Goal: Navigation & Orientation: Find specific page/section

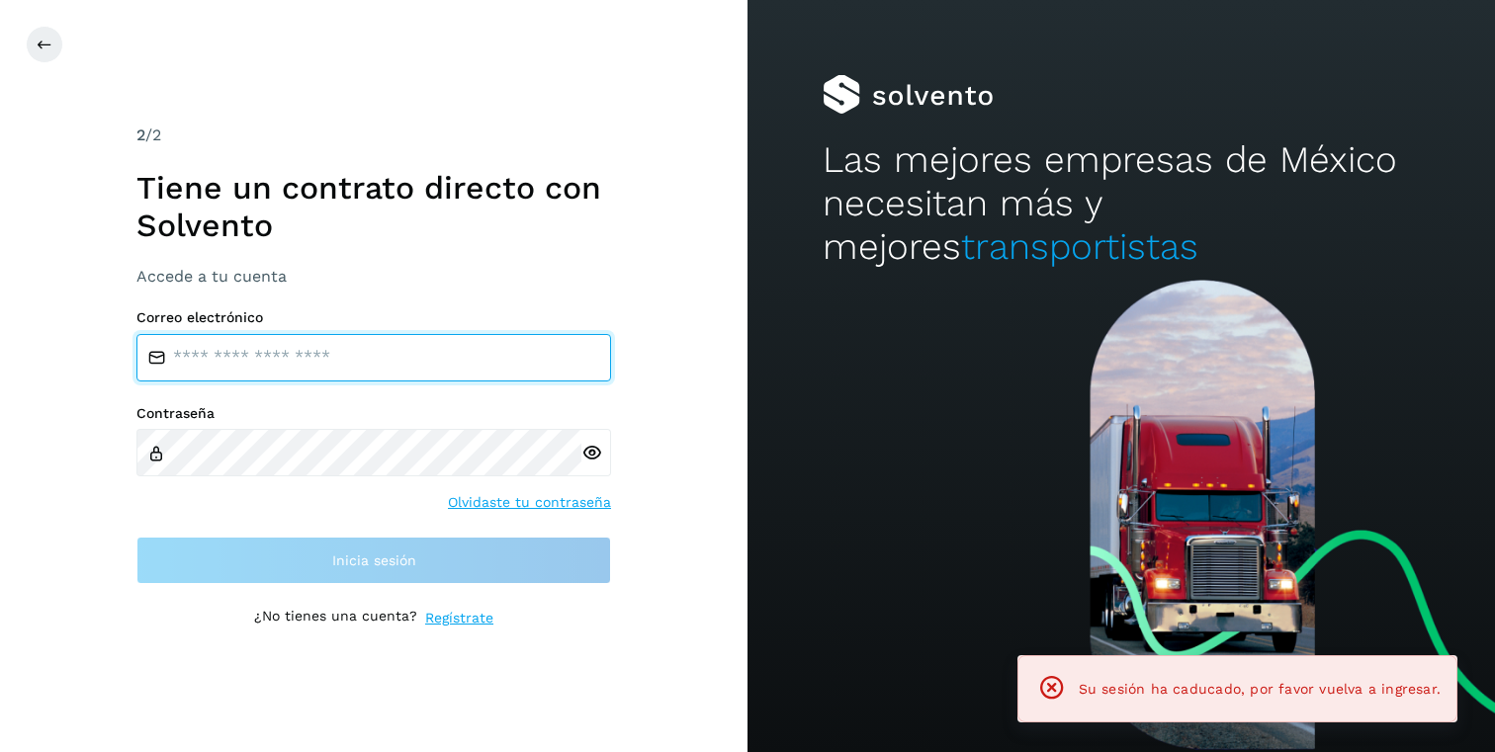
click at [295, 370] on input "email" at bounding box center [373, 357] width 475 height 47
type input "**********"
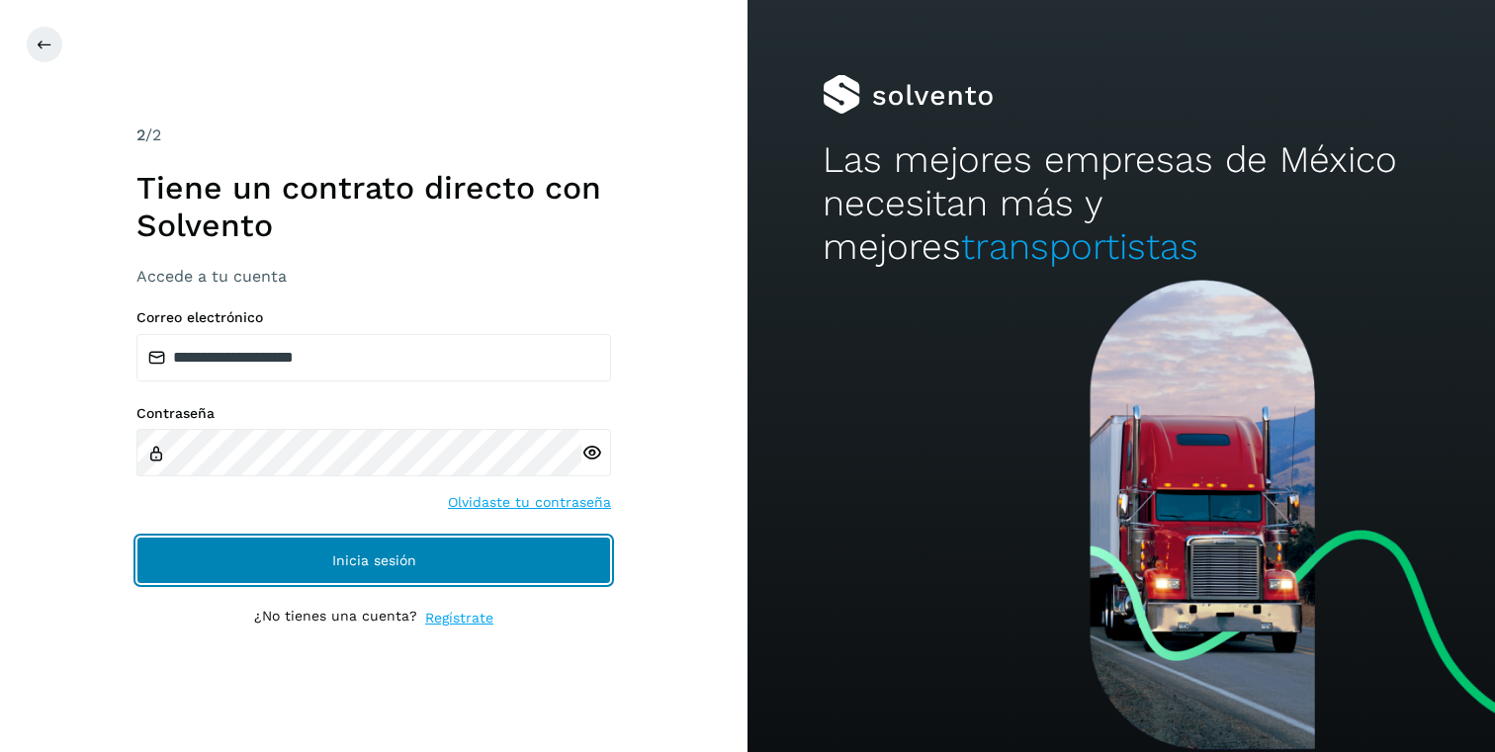
click at [214, 563] on button "Inicia sesión" at bounding box center [373, 560] width 475 height 47
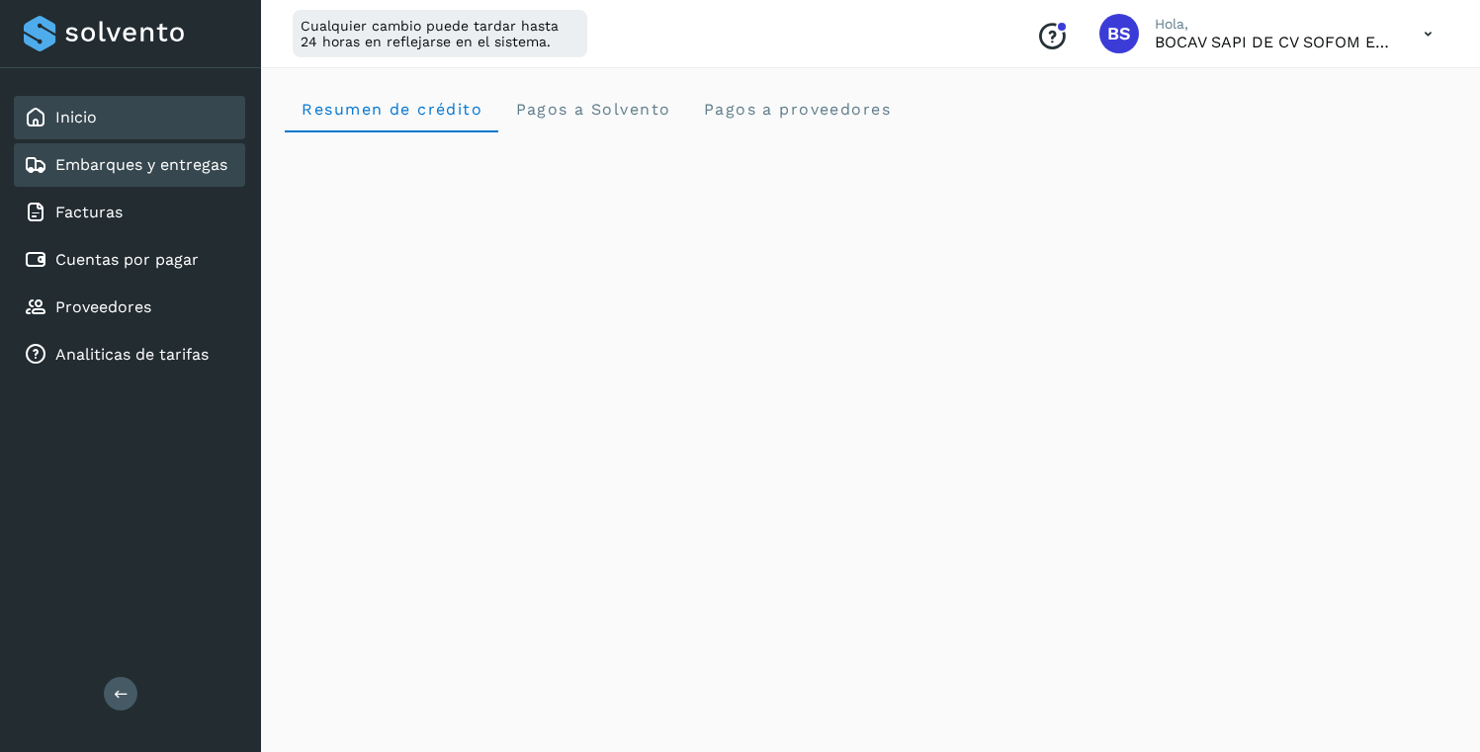
click at [147, 171] on link "Embarques y entregas" at bounding box center [141, 164] width 172 height 19
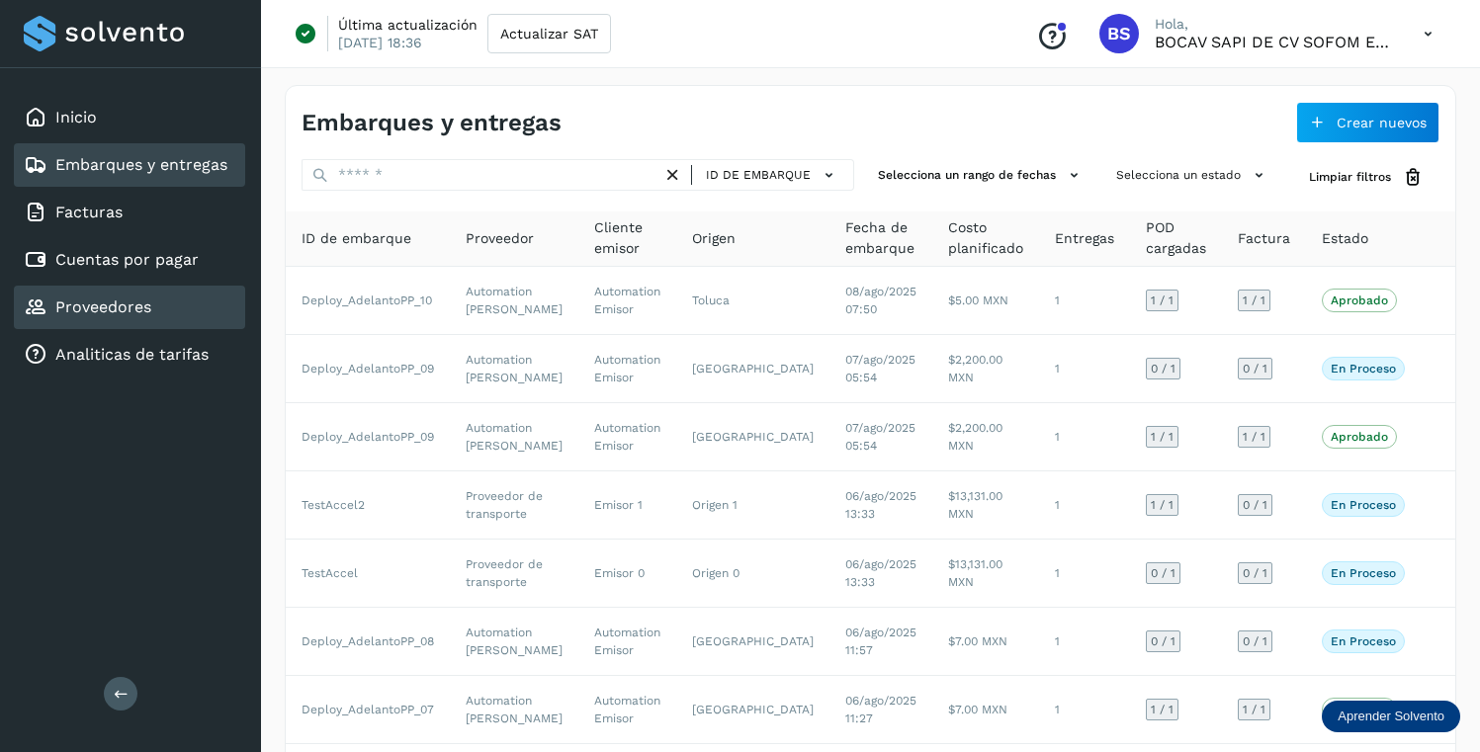
click at [97, 302] on link "Proveedores" at bounding box center [103, 307] width 96 height 19
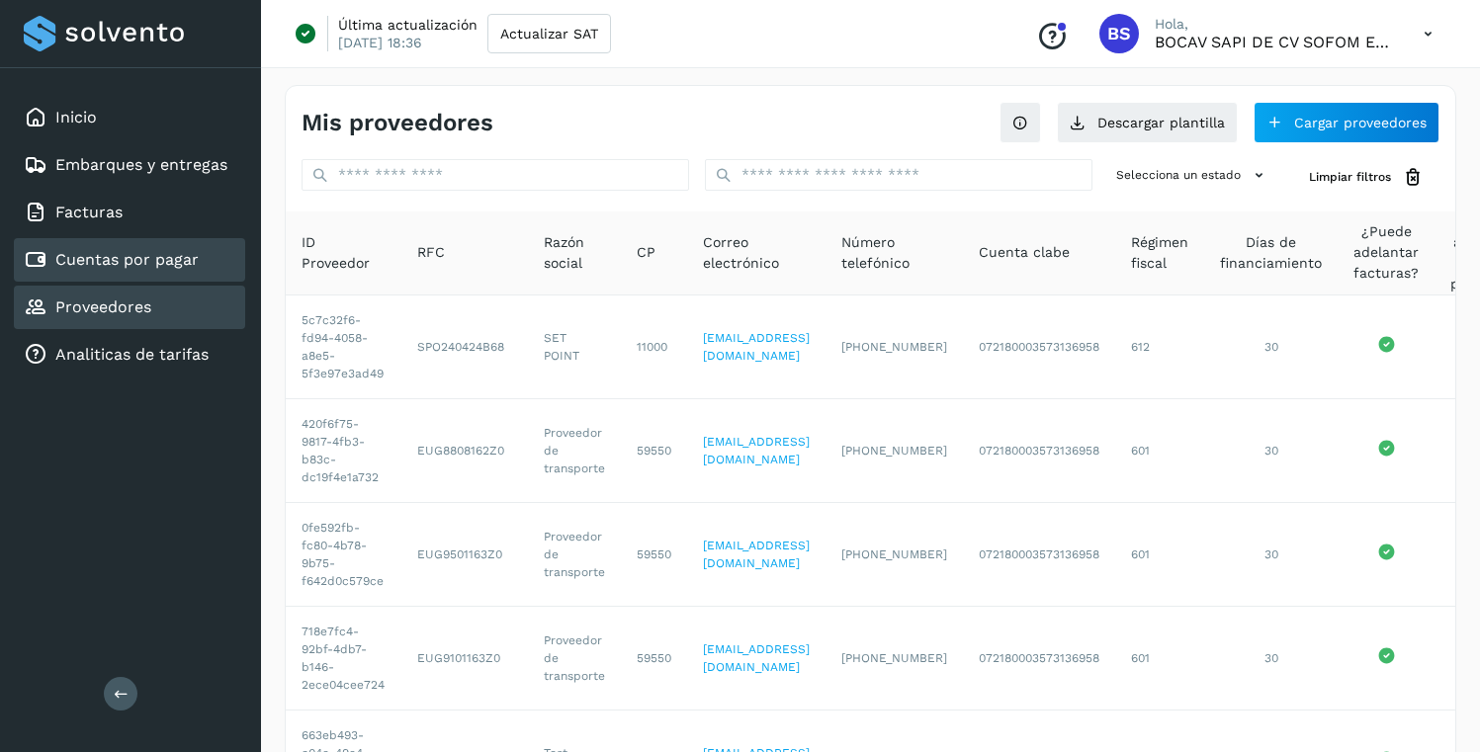
click at [135, 259] on link "Cuentas por pagar" at bounding box center [126, 259] width 143 height 19
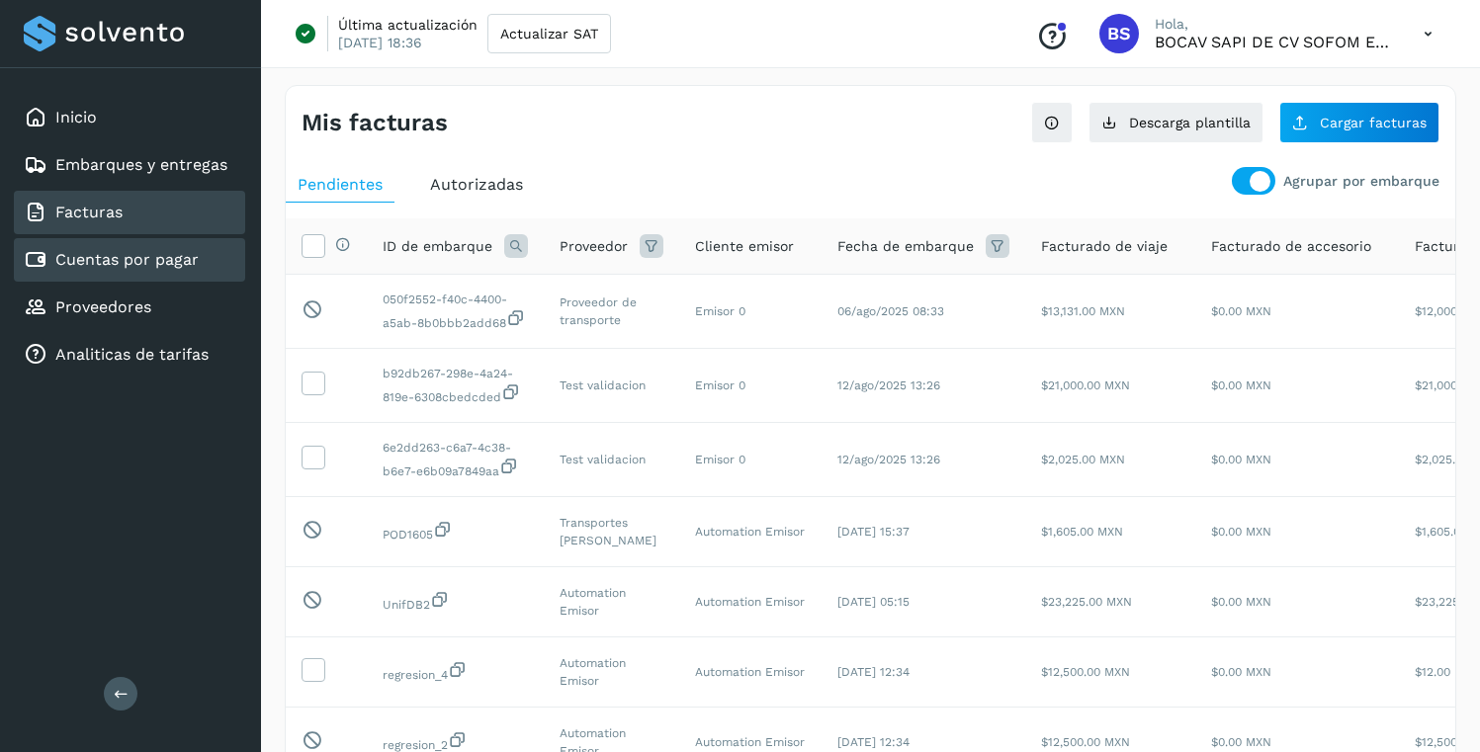
click at [115, 218] on link "Facturas" at bounding box center [88, 212] width 67 height 19
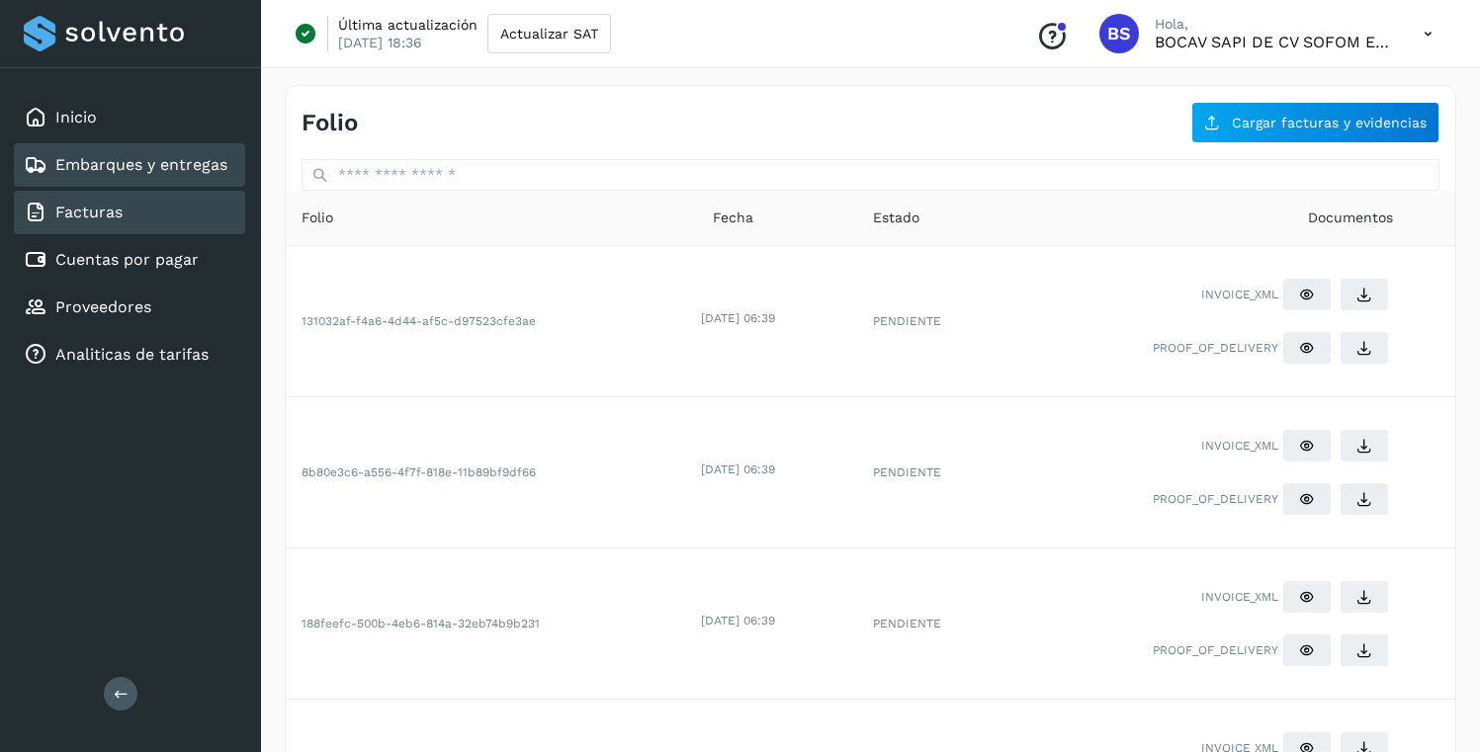
click at [47, 186] on div "Inicio Embarques y entregas Facturas Cuentas por pagar Proveedores Analiticas d…" at bounding box center [130, 236] width 261 height 336
click at [77, 175] on div "Embarques y entregas" at bounding box center [126, 165] width 204 height 24
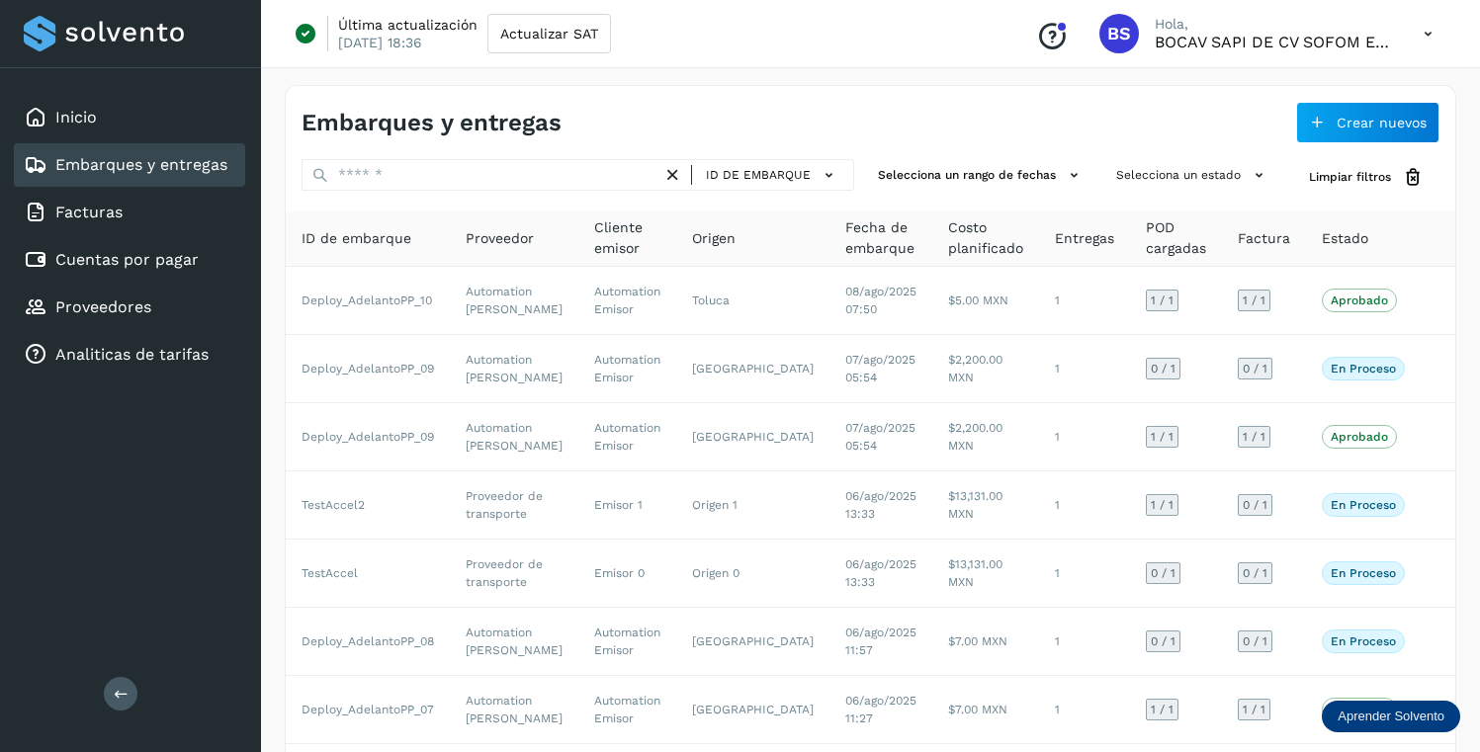
click at [1435, 35] on icon at bounding box center [1428, 34] width 41 height 41
click at [1323, 136] on div "Cerrar sesión" at bounding box center [1329, 128] width 235 height 38
